Goal: Transaction & Acquisition: Purchase product/service

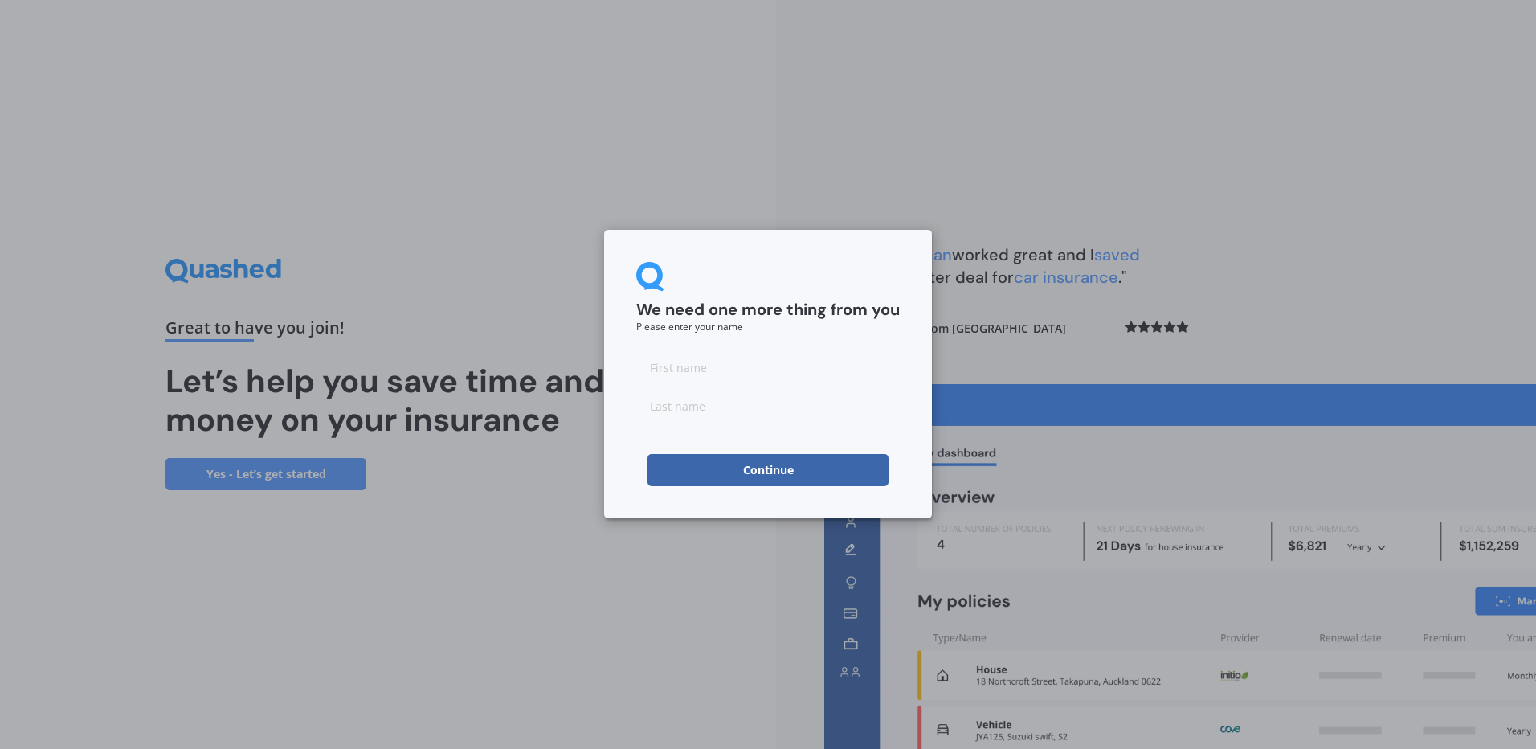
click at [719, 361] on input at bounding box center [767, 367] width 263 height 32
type input "[PERSON_NAME]"
click at [708, 411] on input at bounding box center [767, 406] width 263 height 32
type input "[PERSON_NAME]"
click at [704, 467] on button "Continue" at bounding box center [767, 470] width 241 height 32
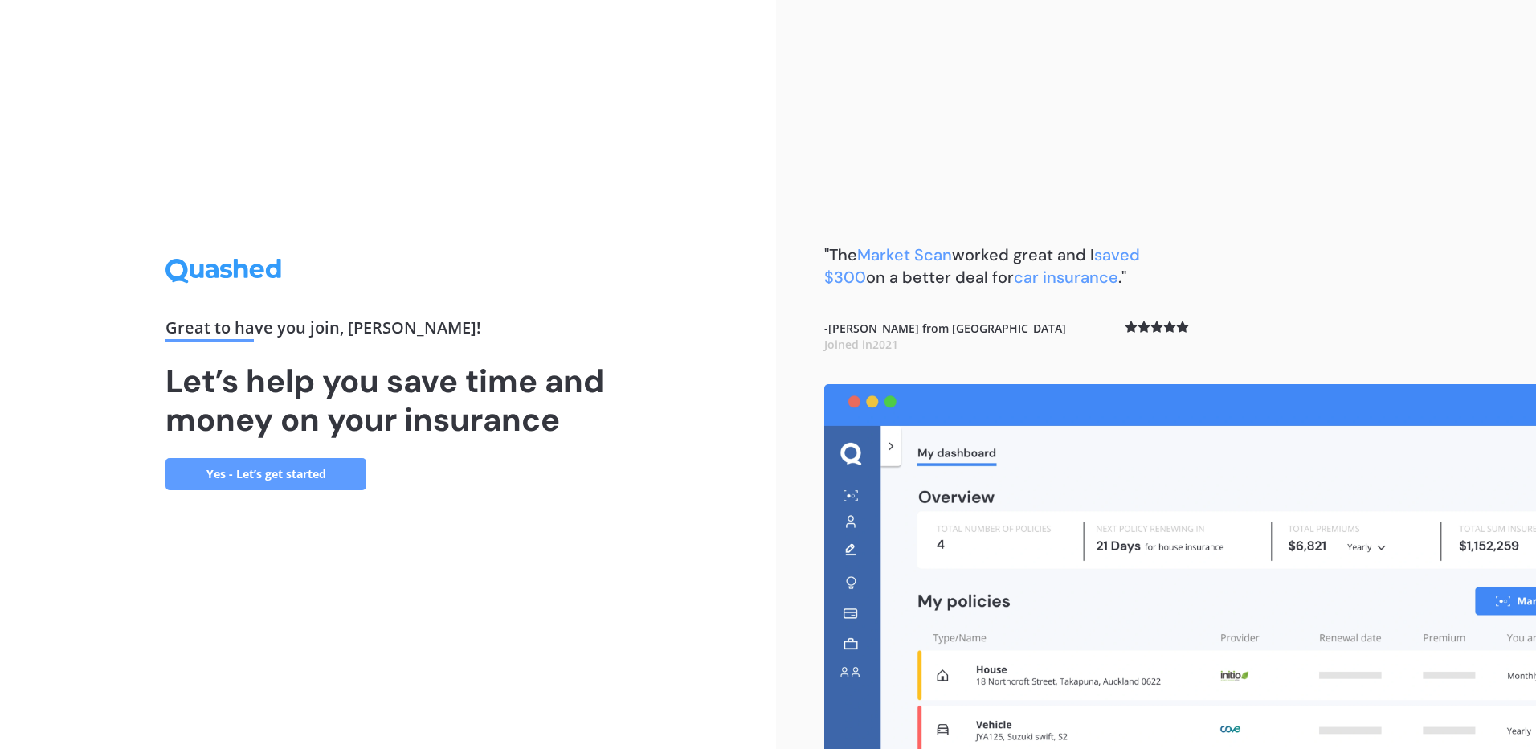
click at [271, 476] on link "Yes - Let’s get started" at bounding box center [265, 474] width 201 height 32
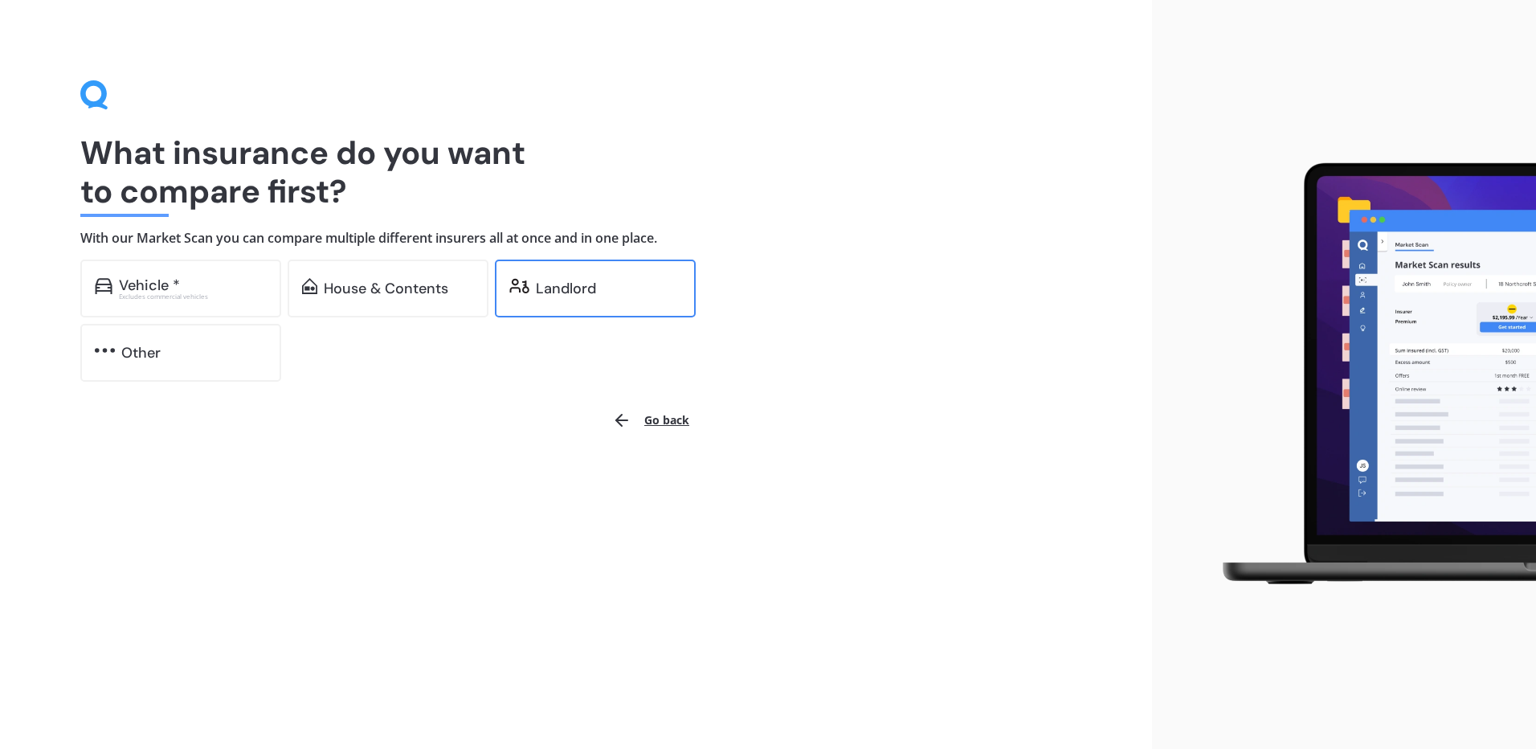
click at [610, 295] on div "Landlord" at bounding box center [608, 288] width 145 height 16
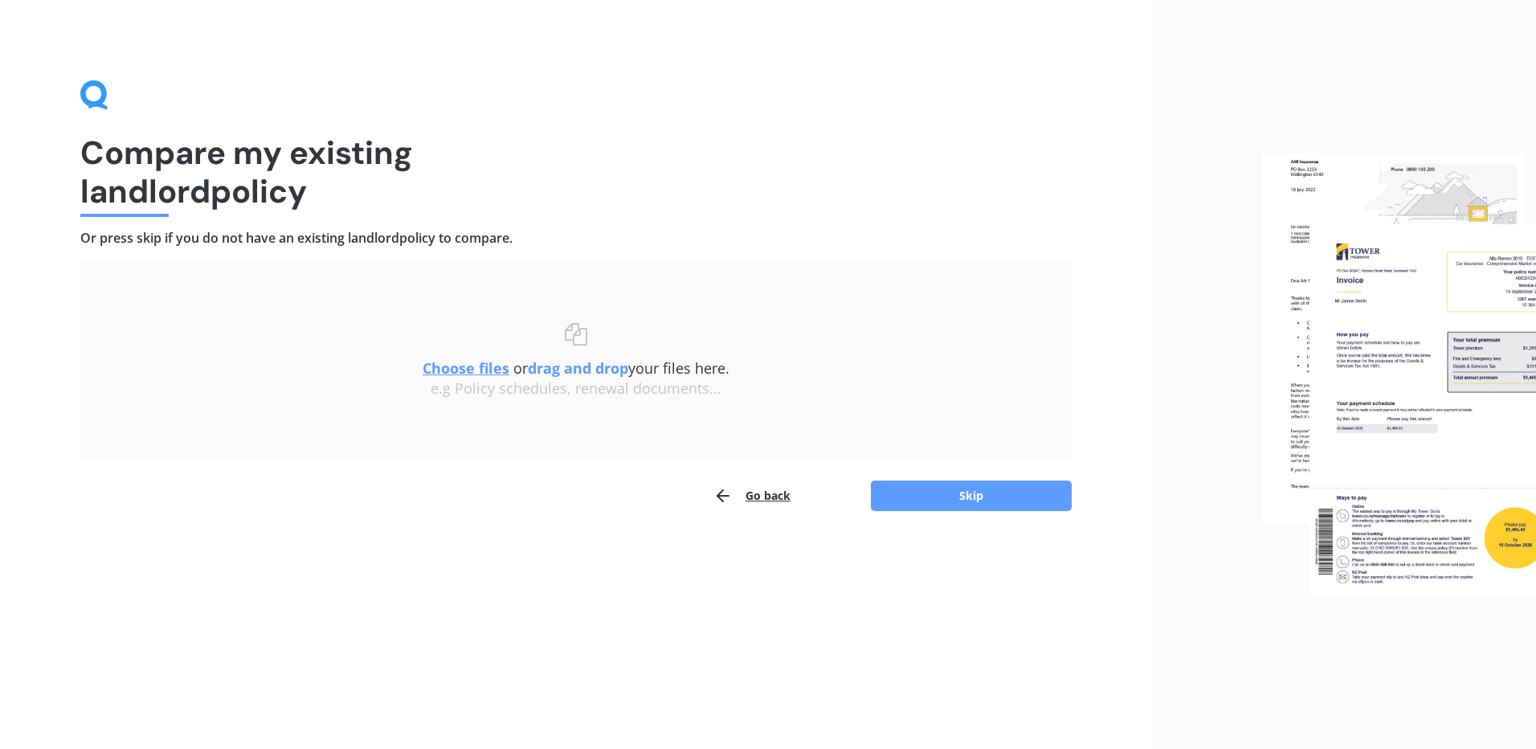
click at [444, 561] on div "Compare my existing landlord policy Or press skip if you do not have an existin…" at bounding box center [576, 374] width 1152 height 749
click at [993, 498] on button "Skip" at bounding box center [971, 495] width 201 height 31
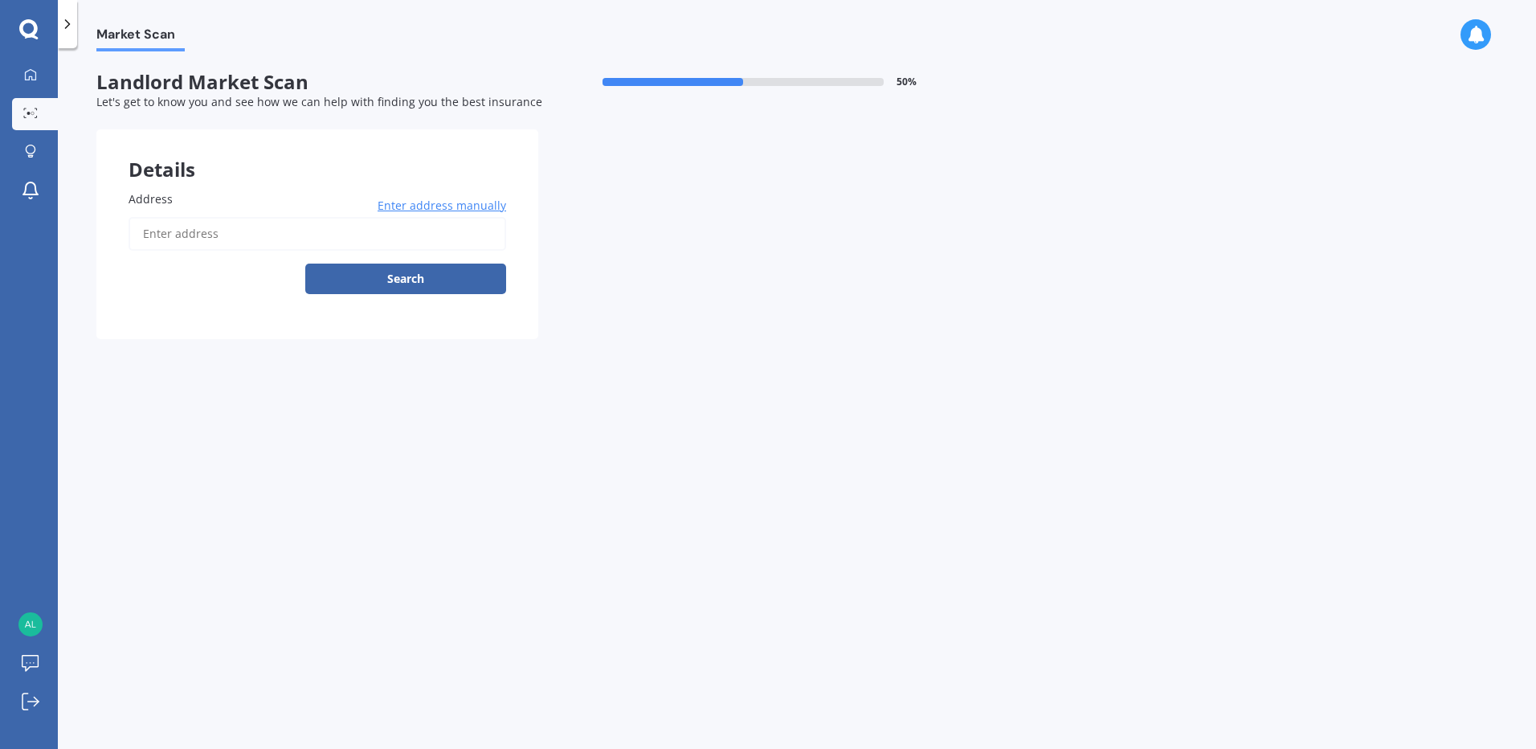
click at [231, 241] on input "Address" at bounding box center [318, 234] width 378 height 34
type input "[STREET_ADDRESS]"
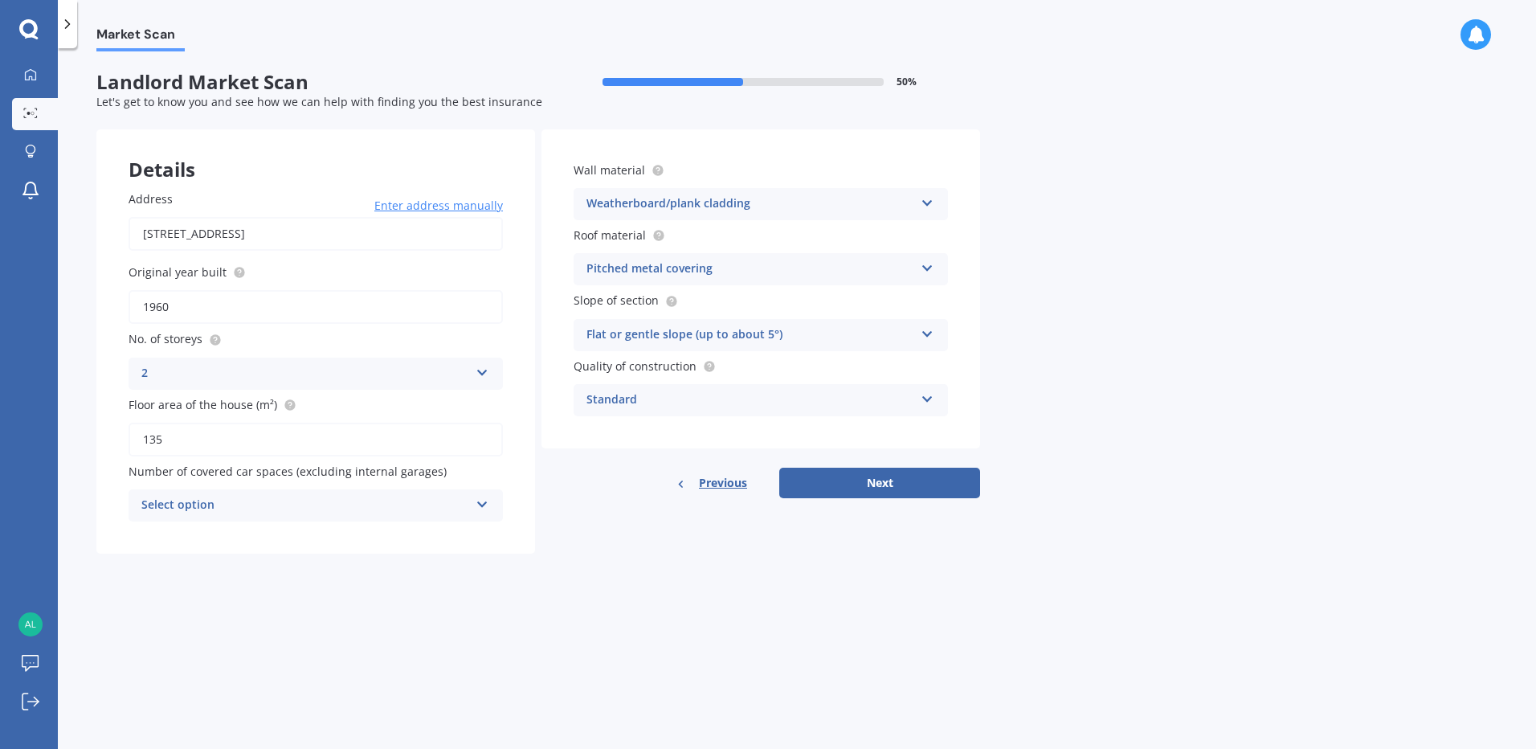
click at [476, 370] on icon at bounding box center [483, 369] width 14 height 11
click at [222, 400] on div "1" at bounding box center [315, 404] width 373 height 29
click at [357, 509] on div "Select option" at bounding box center [305, 505] width 328 height 19
click at [357, 508] on div "0" at bounding box center [305, 505] width 328 height 19
click at [706, 398] on div "Standard" at bounding box center [750, 399] width 328 height 19
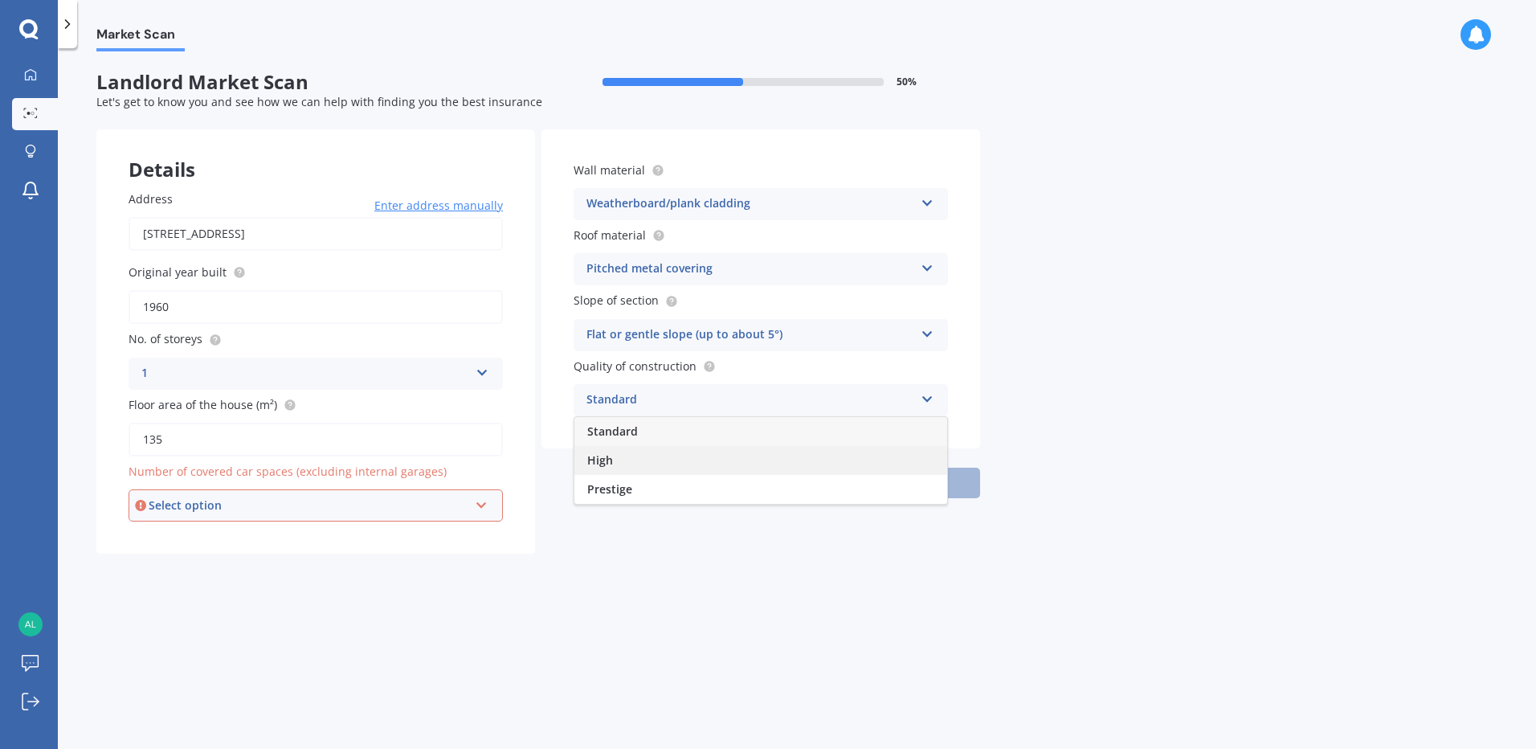
click at [618, 463] on div "High" at bounding box center [760, 460] width 373 height 29
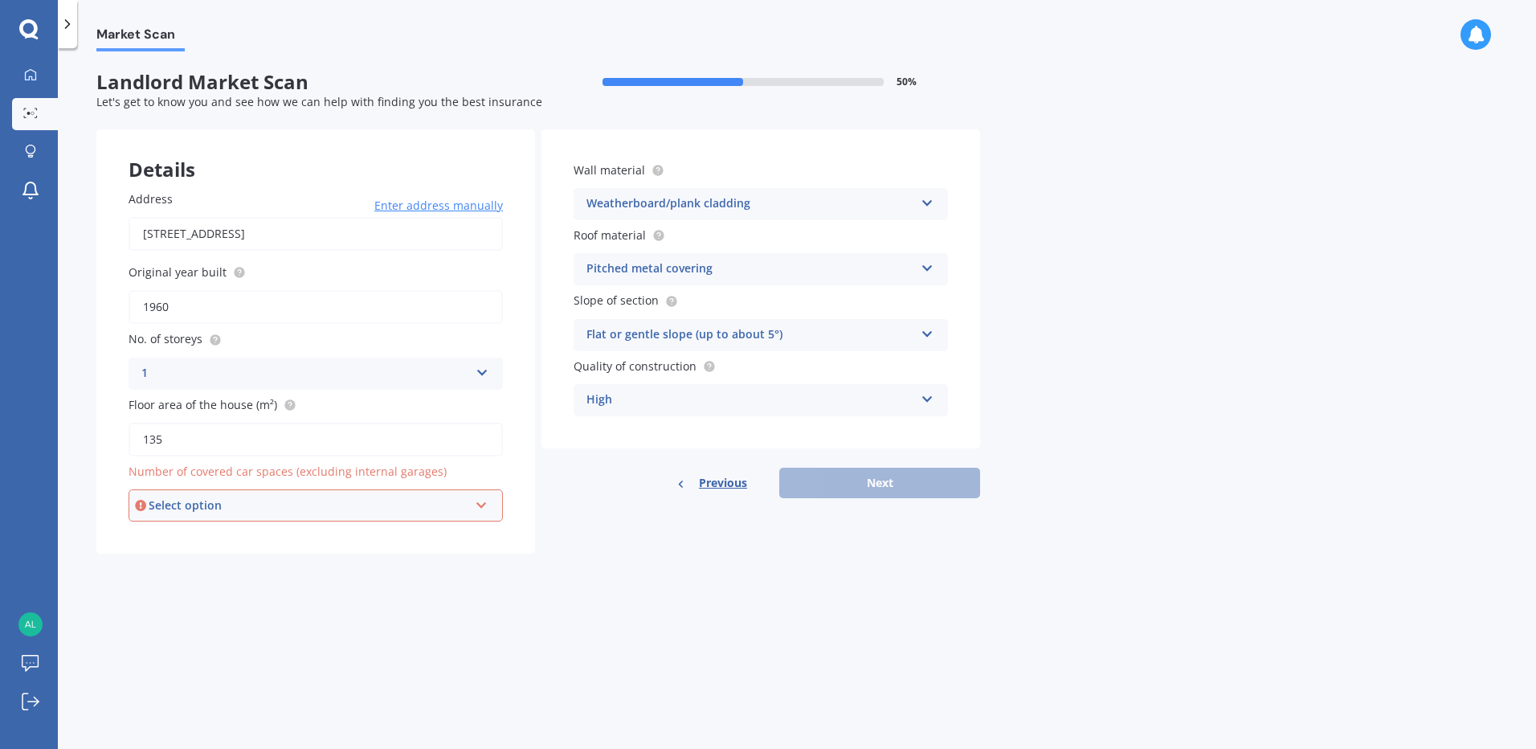
click at [748, 401] on div "High" at bounding box center [750, 399] width 328 height 19
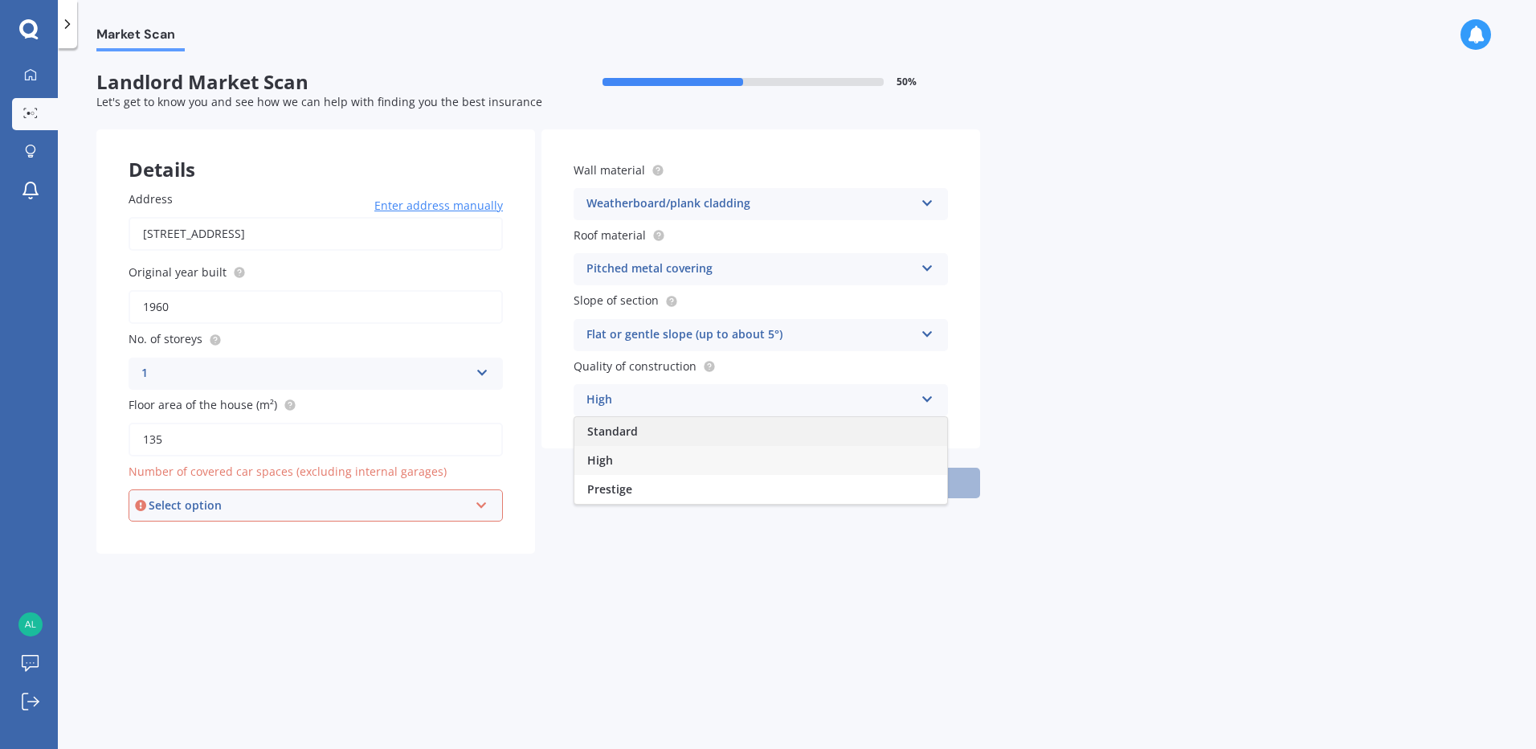
click at [647, 437] on div "Standard" at bounding box center [760, 431] width 373 height 29
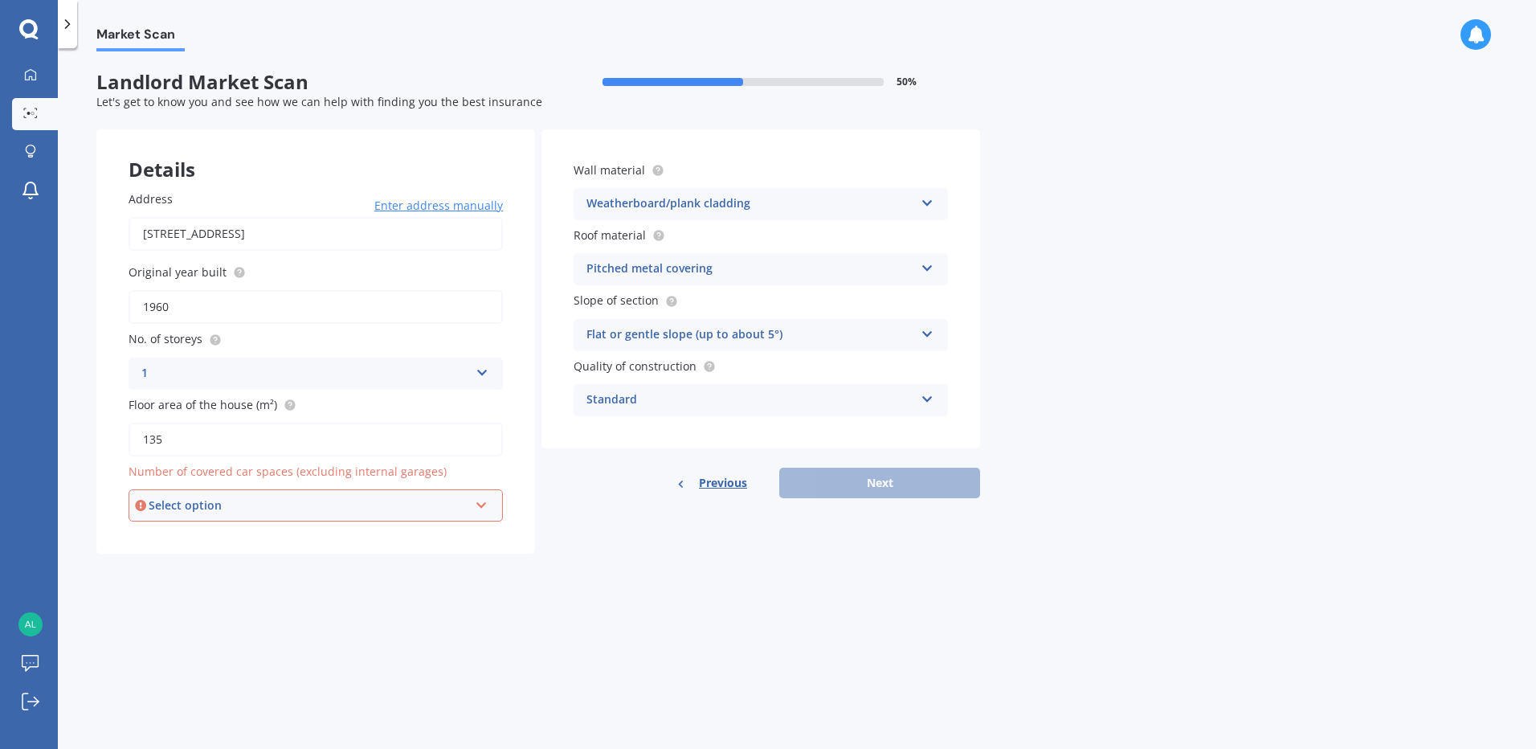
click at [315, 440] on input "135" at bounding box center [316, 440] width 374 height 34
click at [487, 505] on icon at bounding box center [482, 501] width 14 height 11
click at [316, 537] on div "0" at bounding box center [315, 535] width 371 height 29
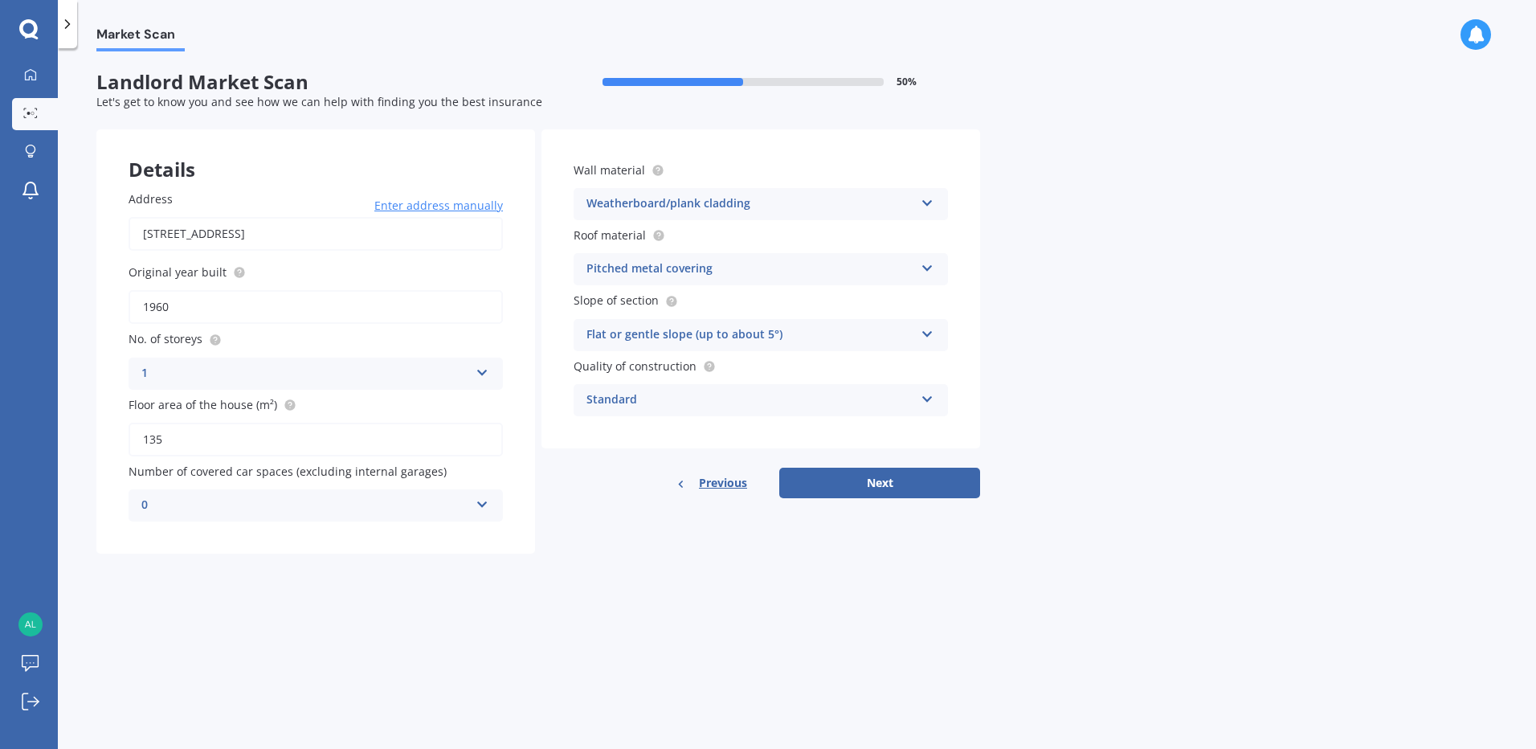
click at [630, 537] on div "Details Address [STREET_ADDRESS] Enter address manually Search Original year bu…" at bounding box center [538, 341] width 884 height 424
click at [880, 479] on button "Next" at bounding box center [879, 482] width 201 height 31
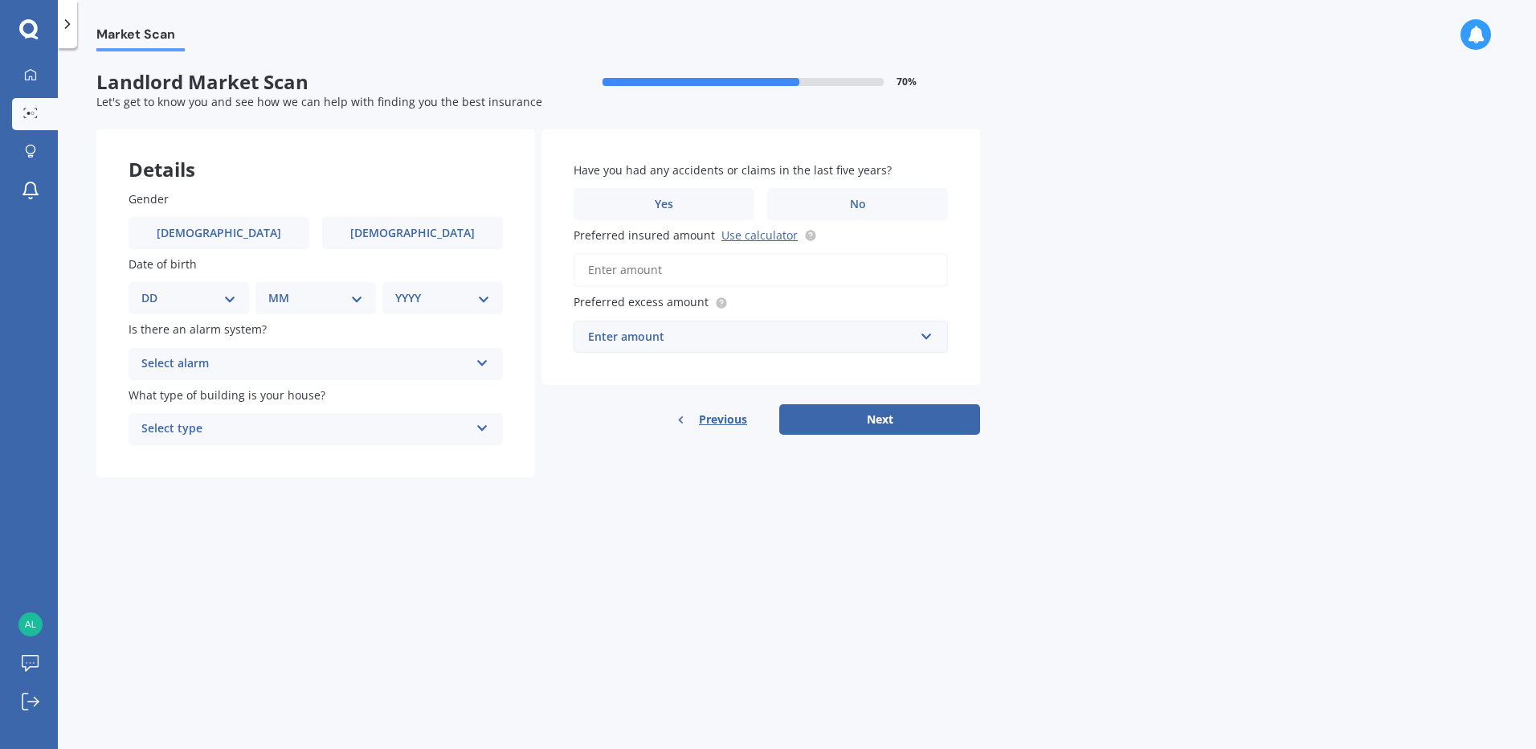
drag, startPoint x: 296, startPoint y: 353, endPoint x: 299, endPoint y: 364, distance: 10.7
click at [299, 364] on div "Select alarm" at bounding box center [305, 363] width 328 height 19
click at [209, 454] on div "No" at bounding box center [315, 453] width 373 height 29
click at [218, 282] on div "DD 01 02 03 04 05 06 07 08 09 10 11 12 13 14 15 16 17 18 19 20 21 22 23 24 25 2…" at bounding box center [189, 298] width 120 height 32
click at [218, 308] on div "DD 01 02 03 04 05 06 07 08 09 10 11 12 13 14 15 16 17 18 19 20 21 22 23 24 25 2…" at bounding box center [189, 298] width 120 height 32
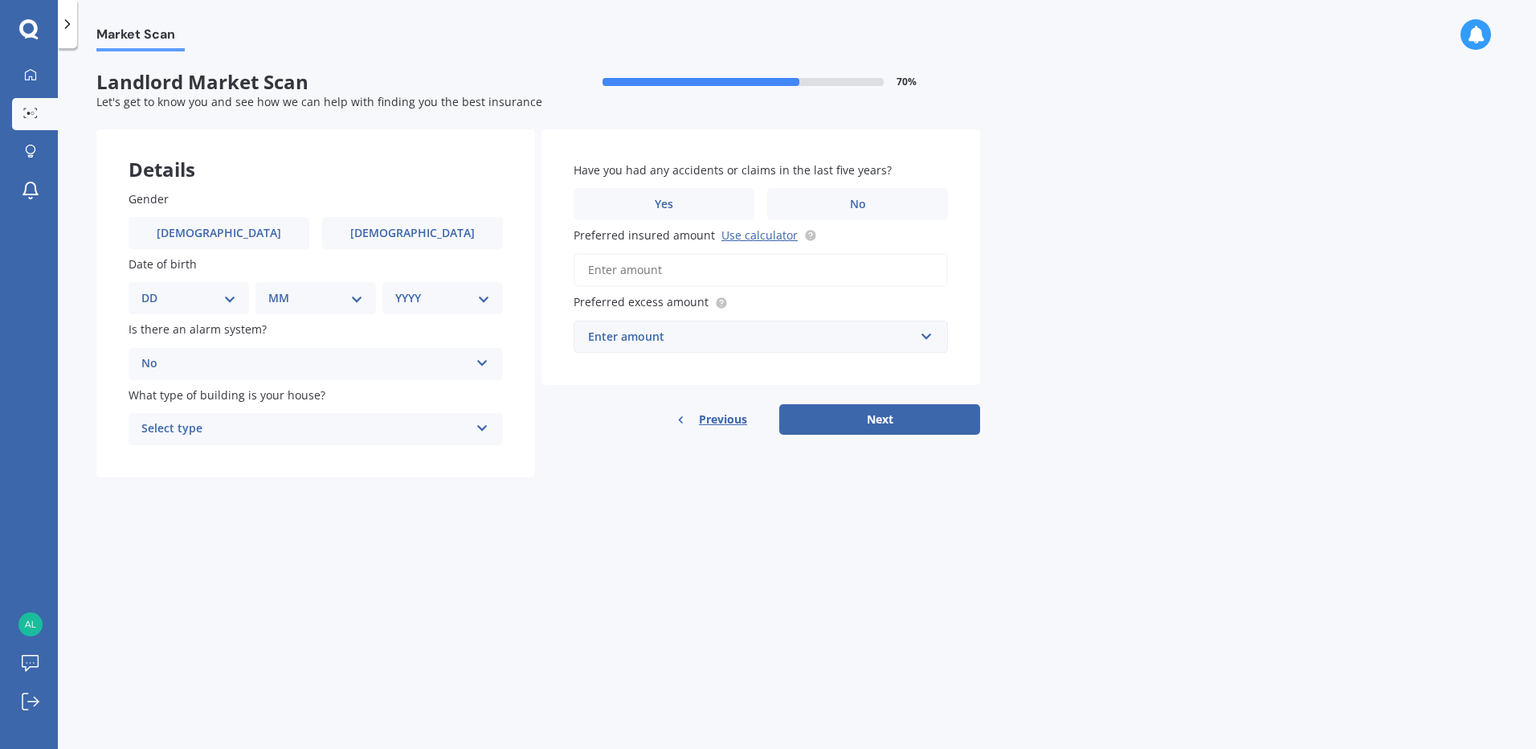
click at [224, 304] on select "DD 01 02 03 04 05 06 07 08 09 10 11 12 13 14 15 16 17 18 19 20 21 22 23 24 25 2…" at bounding box center [188, 298] width 95 height 18
select select "17"
click at [154, 289] on select "DD 01 02 03 04 05 06 07 08 09 10 11 12 13 14 15 16 17 18 19 20 21 22 23 24 25 2…" at bounding box center [188, 298] width 95 height 18
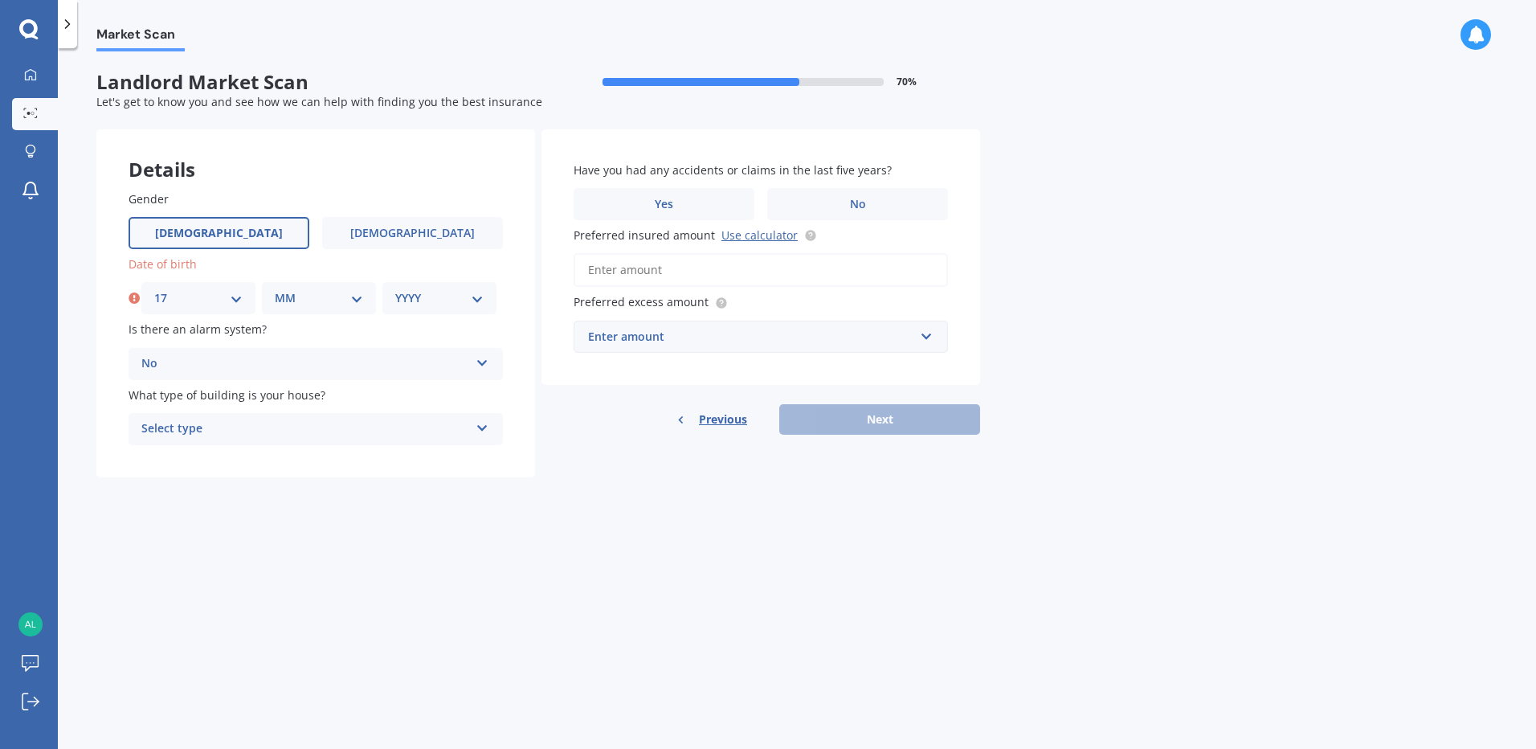
click at [288, 245] on label "[DEMOGRAPHIC_DATA]" at bounding box center [219, 233] width 181 height 32
click at [0, 0] on input "[DEMOGRAPHIC_DATA]" at bounding box center [0, 0] width 0 height 0
click at [356, 300] on select "MM 01 02 03 04 05 06 07 08 09 10 11 12" at bounding box center [319, 298] width 88 height 18
select select "12"
click at [275, 289] on select "MM 01 02 03 04 05 06 07 08 09 10 11 12" at bounding box center [319, 298] width 88 height 18
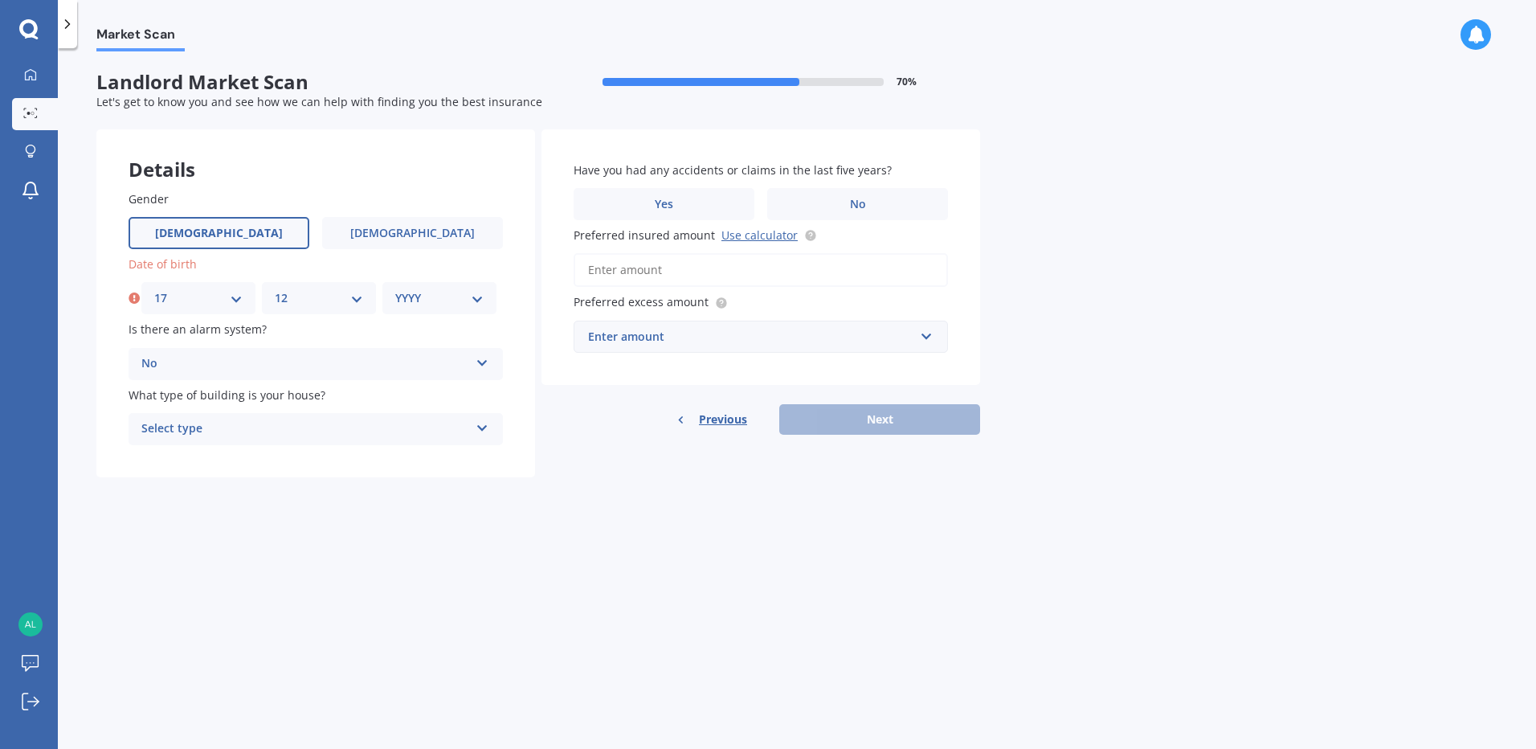
click at [478, 298] on select "YYYY 2009 2008 2007 2006 2005 2004 2003 2002 2001 2000 1999 1998 1997 1996 1995…" at bounding box center [439, 298] width 88 height 18
click at [678, 582] on div "Market Scan Landlord Market Scan 70 % Let's get to know you and see how we can …" at bounding box center [797, 401] width 1478 height 700
click at [353, 358] on div "No" at bounding box center [305, 363] width 328 height 19
click at [684, 277] on input "Preferred insured amount Use calculator" at bounding box center [761, 270] width 374 height 34
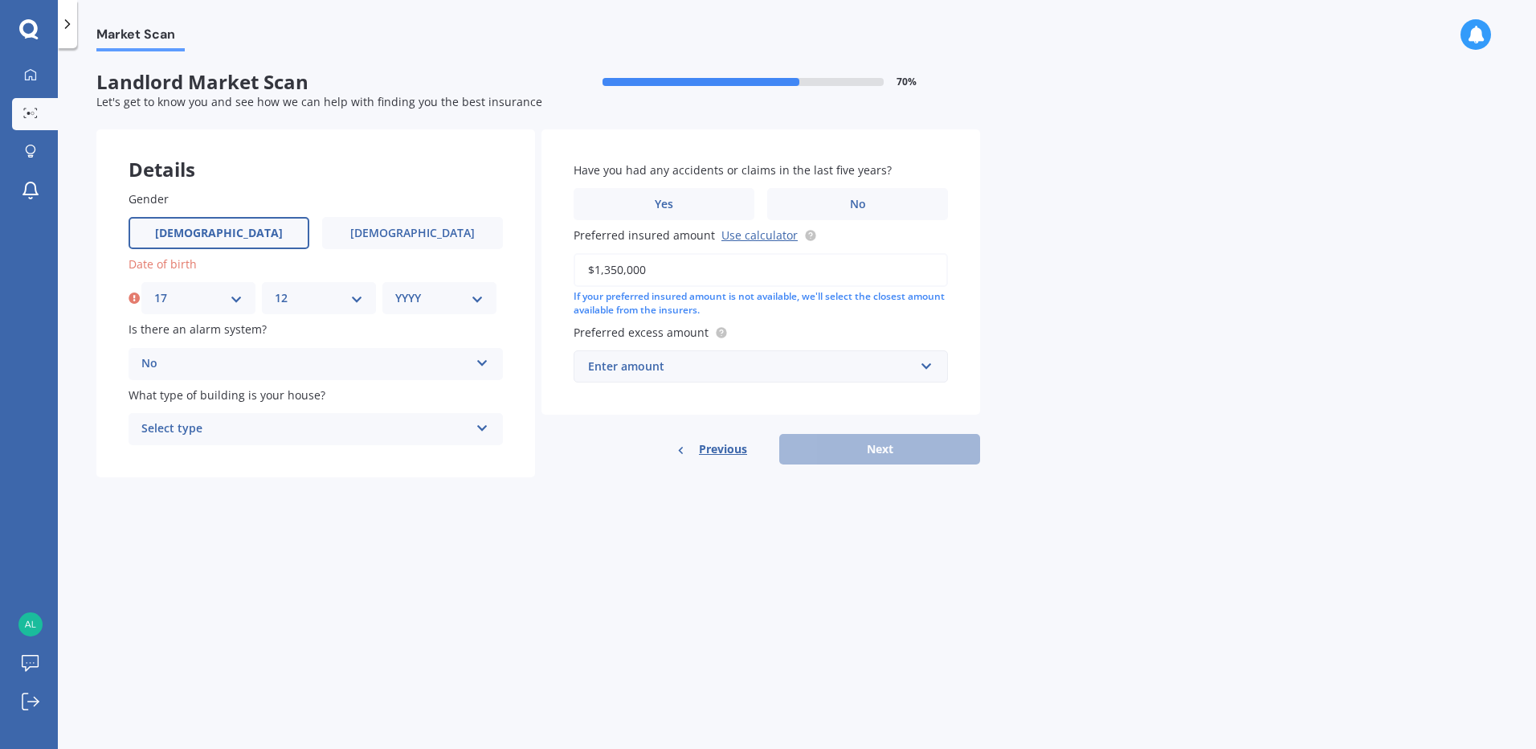
type input "$1,350,000"
click at [818, 360] on div "Enter amount" at bounding box center [751, 366] width 326 height 18
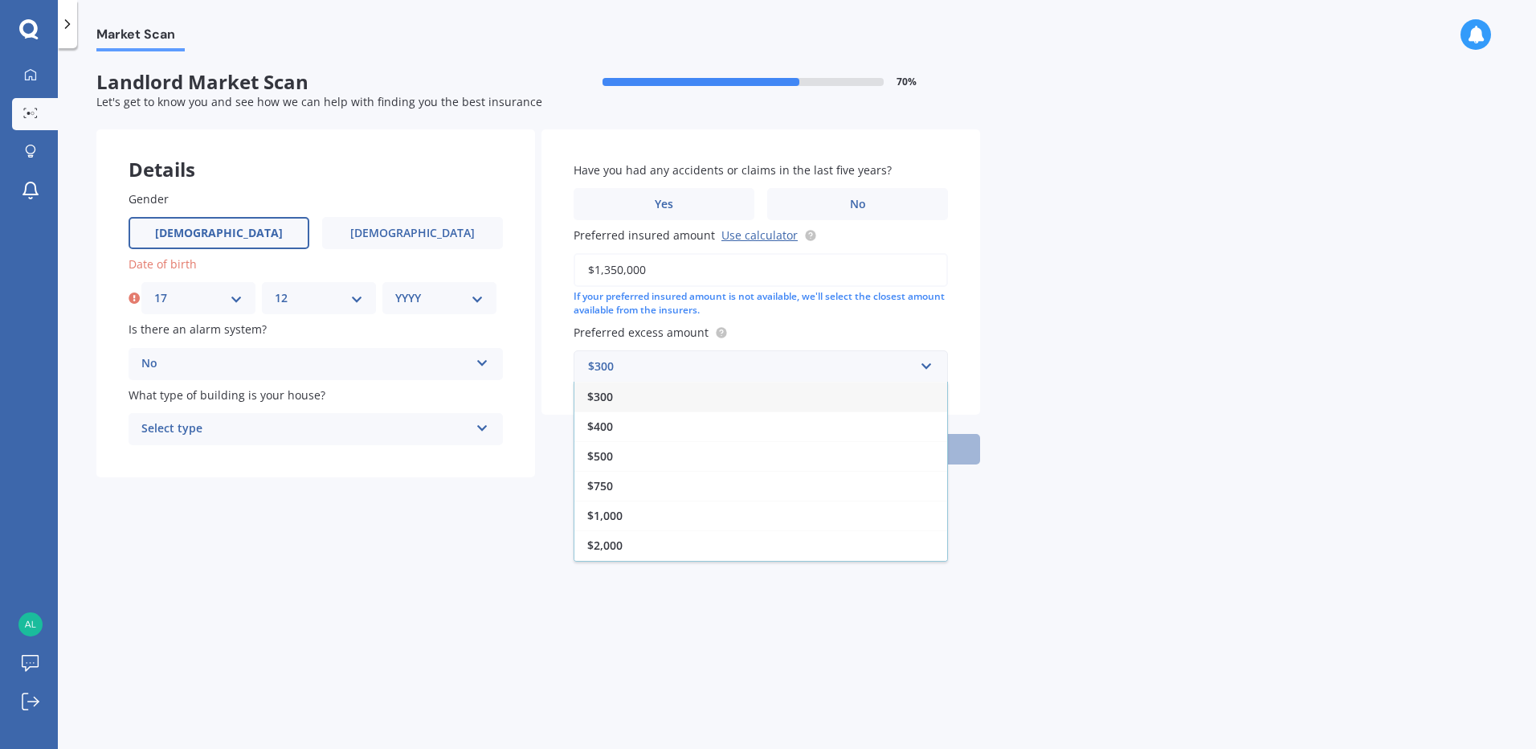
click at [678, 479] on div "$750" at bounding box center [760, 486] width 373 height 30
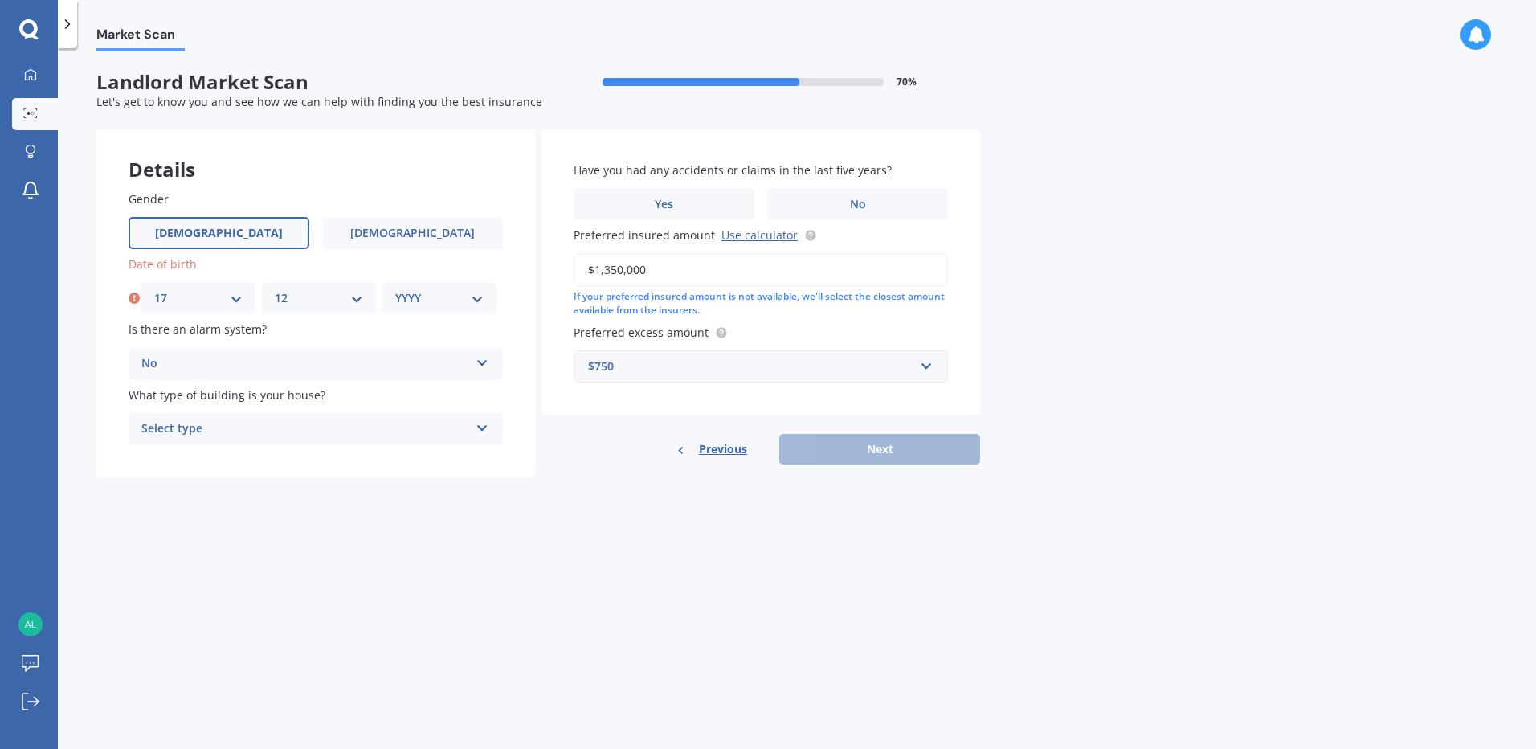
click at [881, 444] on div "Previous Next" at bounding box center [760, 449] width 439 height 31
click at [814, 196] on label "No" at bounding box center [857, 204] width 181 height 32
click at [0, 0] on input "No" at bounding box center [0, 0] width 0 height 0
click at [480, 300] on select "YYYY 2009 2008 2007 2006 2005 2004 2003 2002 2001 2000 1999 1998 1997 1996 1995…" at bounding box center [439, 298] width 88 height 18
select select "1971"
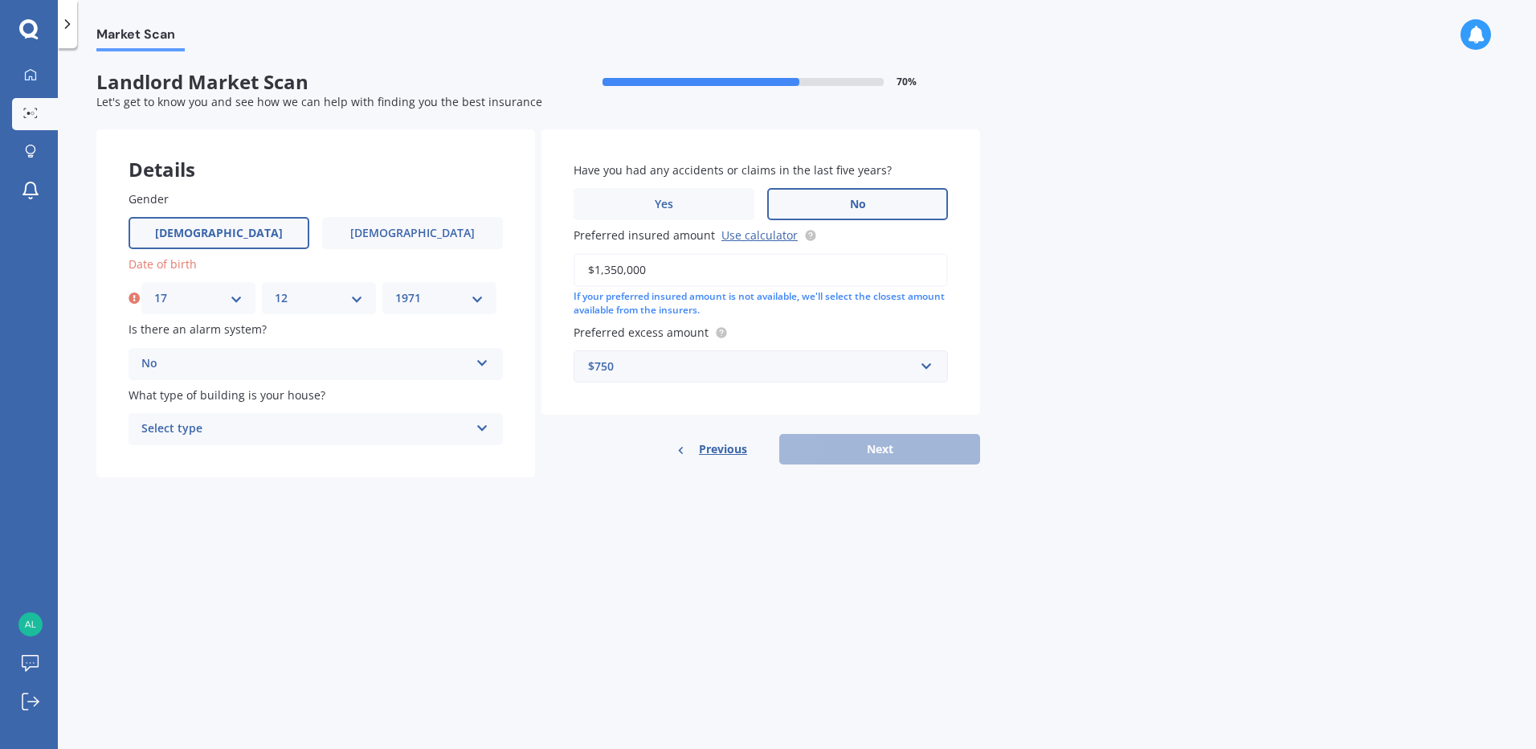
click at [395, 289] on select "YYYY 2009 2008 2007 2006 2005 2004 2003 2002 2001 2000 1999 1998 1997 1996 1995…" at bounding box center [439, 298] width 88 height 18
click at [894, 427] on div "Have you had any accidents or claims in the last five years? Yes No Preferred i…" at bounding box center [760, 296] width 439 height 335
click at [888, 441] on button "Next" at bounding box center [879, 449] width 201 height 31
click at [354, 423] on div "Select type" at bounding box center [309, 429] width 320 height 18
click at [294, 470] on div "Freestanding" at bounding box center [315, 459] width 371 height 29
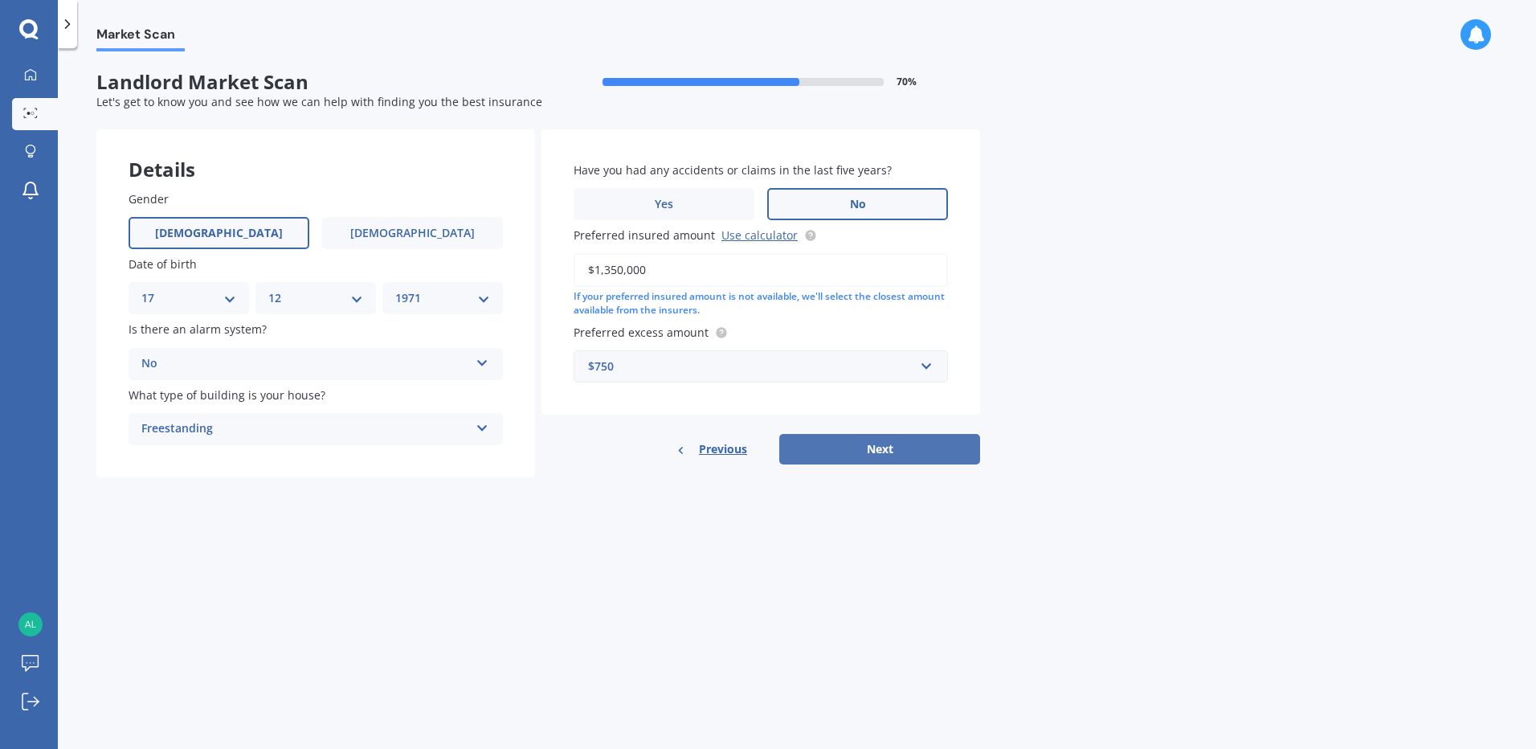
click at [857, 463] on button "Next" at bounding box center [879, 449] width 201 height 31
select select "17"
select select "12"
select select "1971"
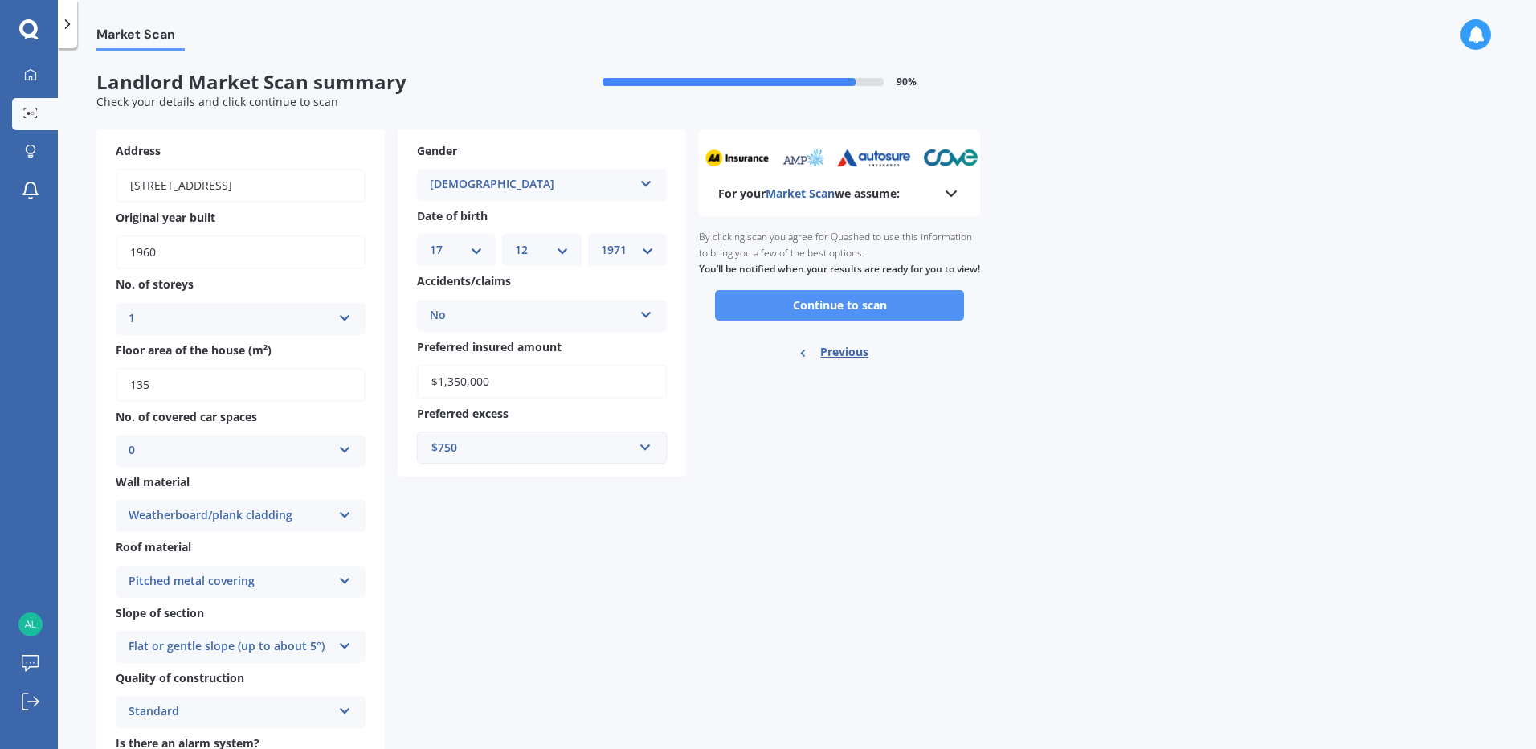
click at [838, 320] on button "Continue to scan" at bounding box center [839, 305] width 249 height 31
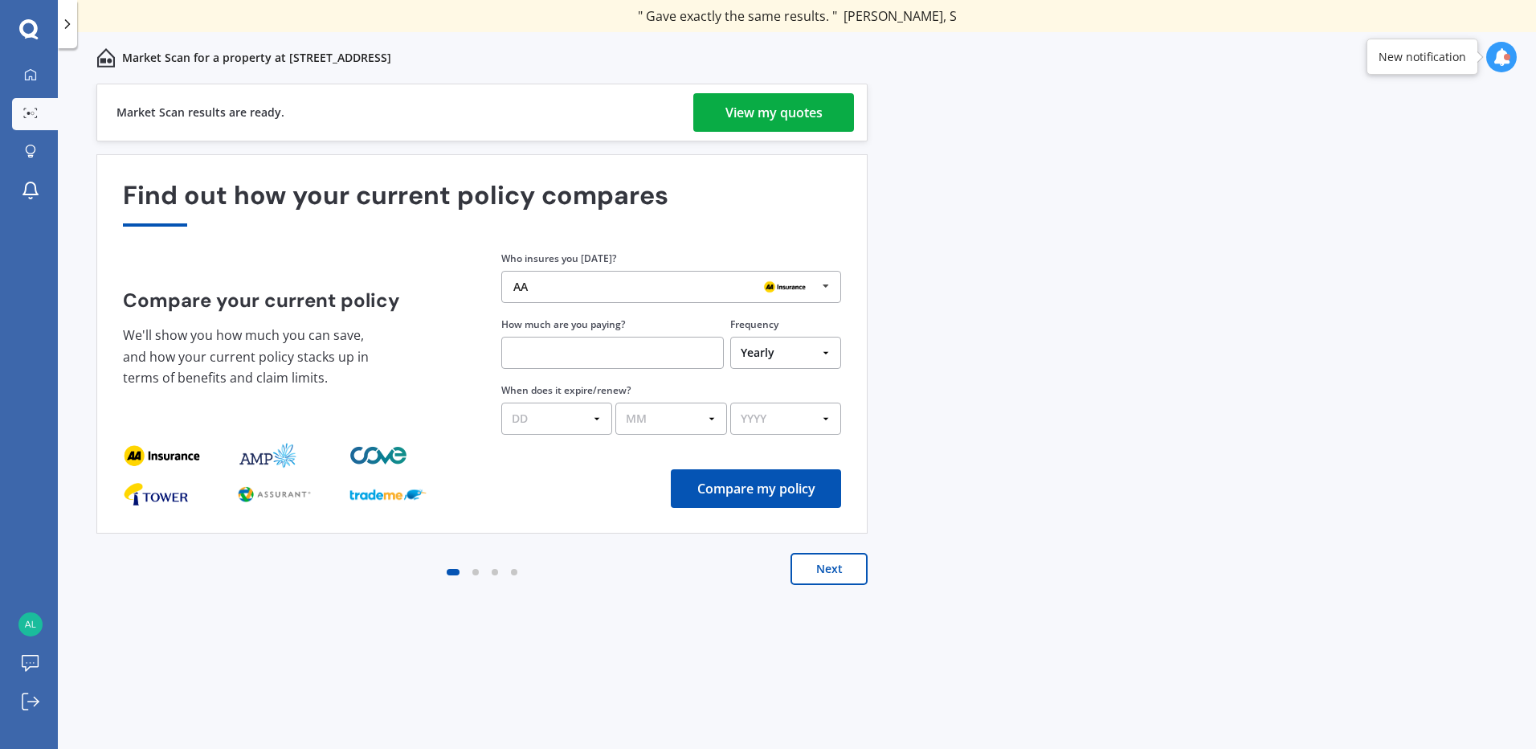
click at [753, 106] on div "View my quotes" at bounding box center [773, 112] width 97 height 39
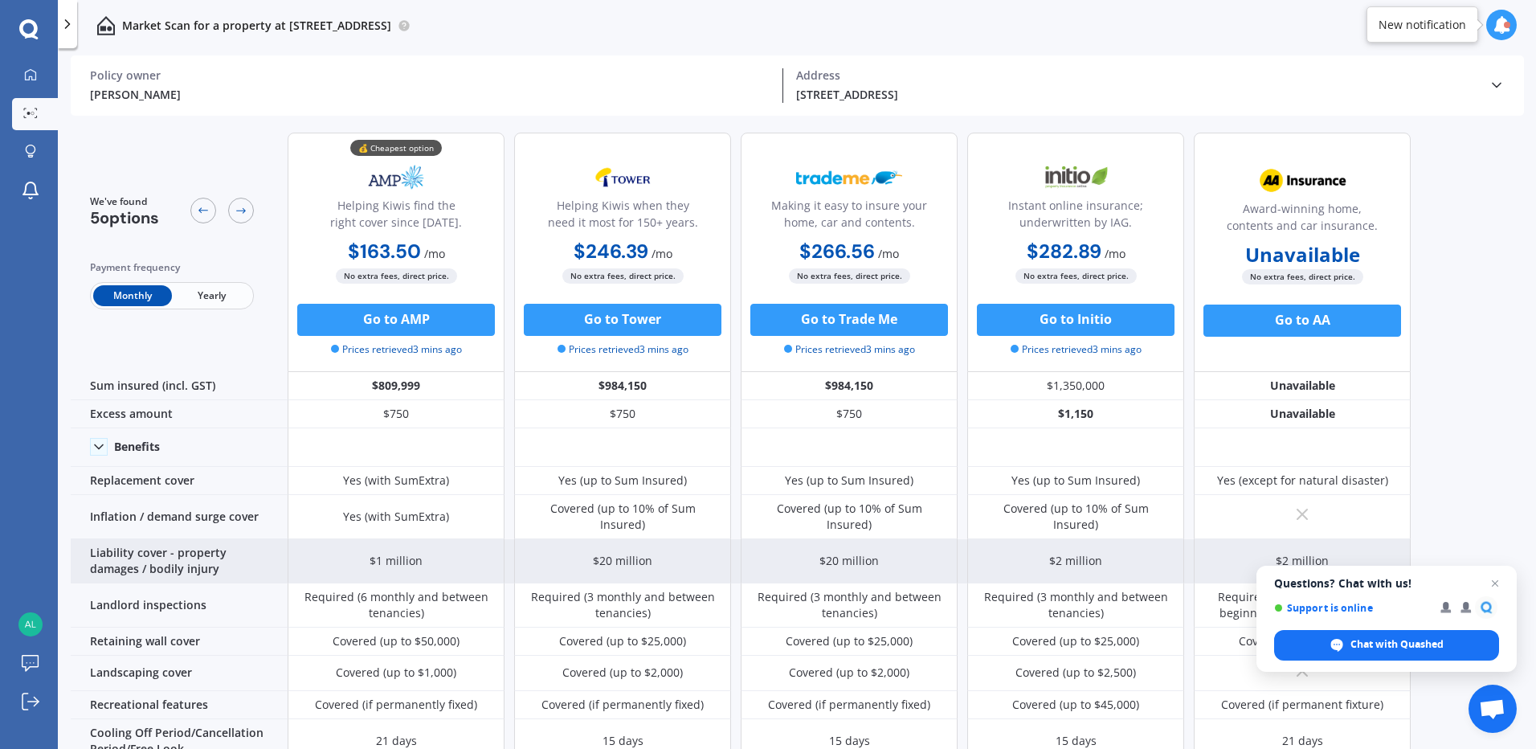
scroll to position [80, 0]
